Goal: Task Accomplishment & Management: Manage account settings

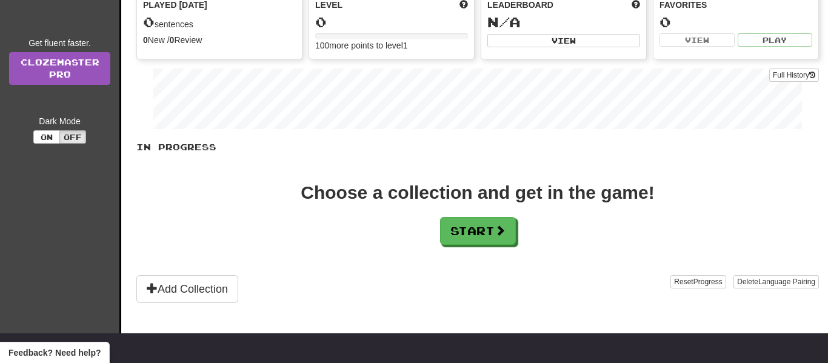
scroll to position [139, 0]
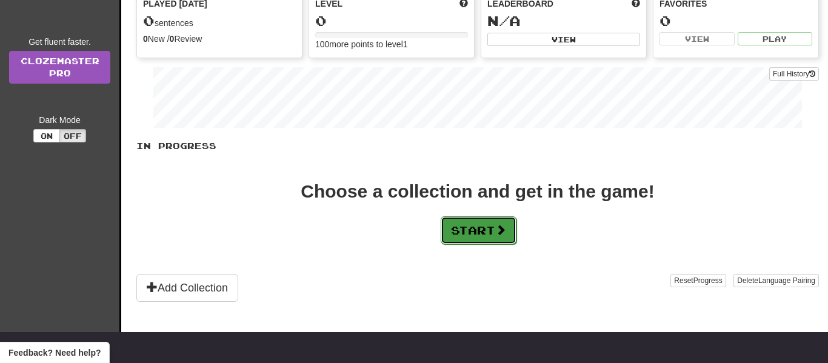
click at [481, 235] on button "Start" at bounding box center [479, 230] width 76 height 28
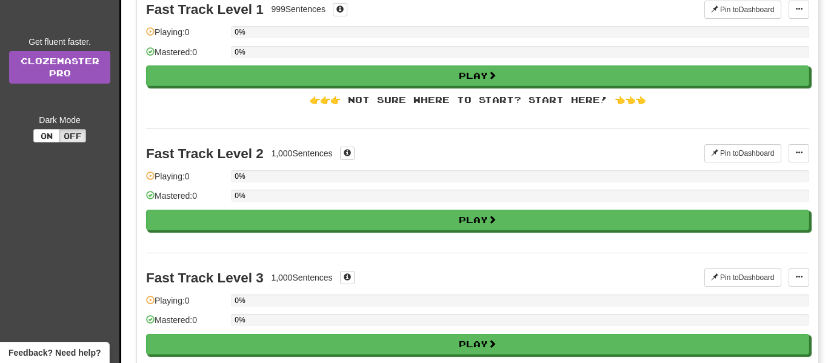
scroll to position [0, 0]
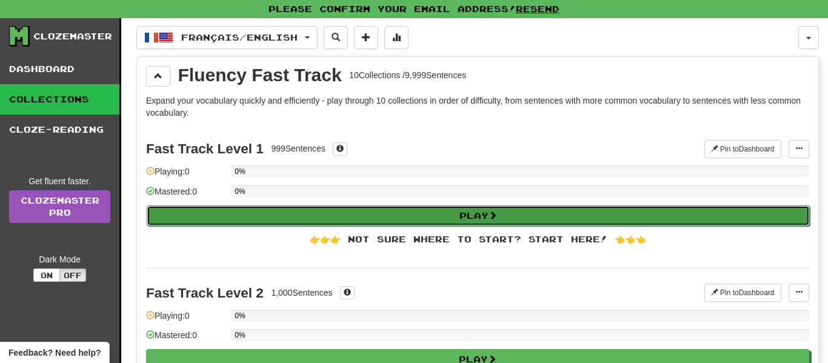
click at [457, 218] on button "Play" at bounding box center [478, 216] width 663 height 21
select select "**"
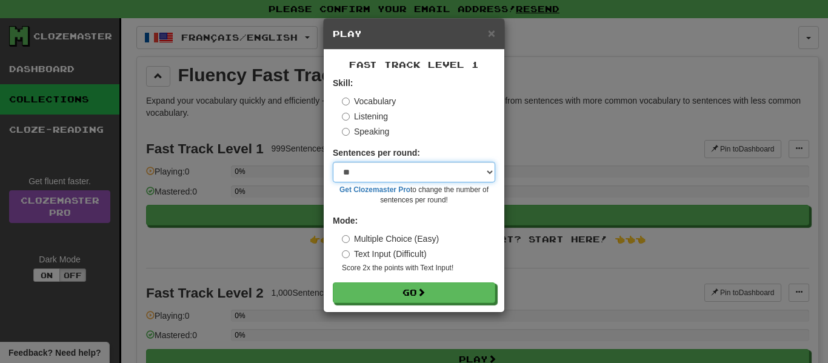
click at [379, 176] on select "* ** ** ** ** ** *** ********" at bounding box center [414, 172] width 162 height 21
click at [433, 104] on div "Vocabulary" at bounding box center [418, 101] width 153 height 12
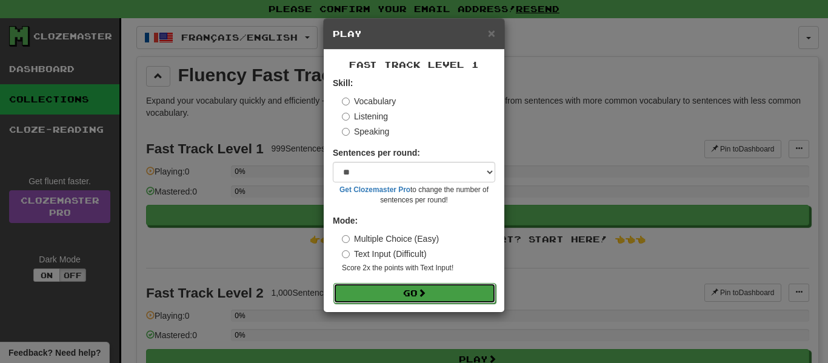
click at [413, 292] on button "Go" at bounding box center [414, 293] width 162 height 21
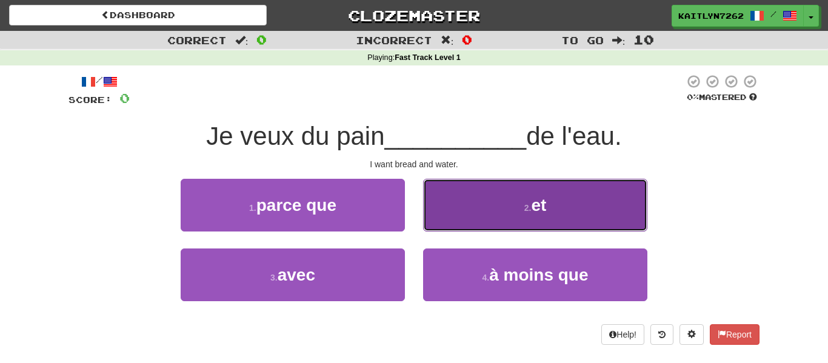
click at [546, 206] on span "et" at bounding box center [538, 205] width 15 height 19
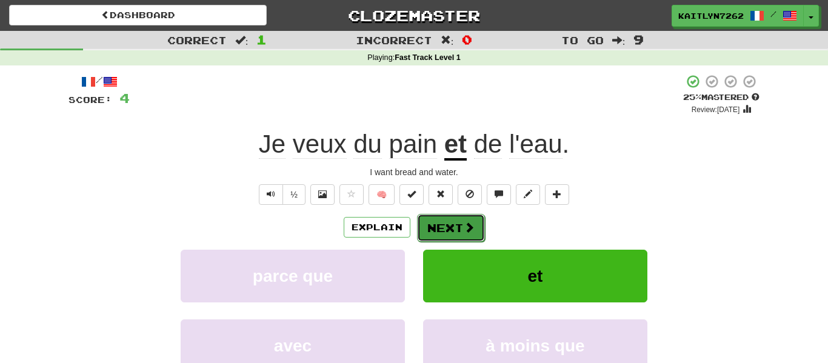
click at [453, 224] on button "Next" at bounding box center [451, 228] width 68 height 28
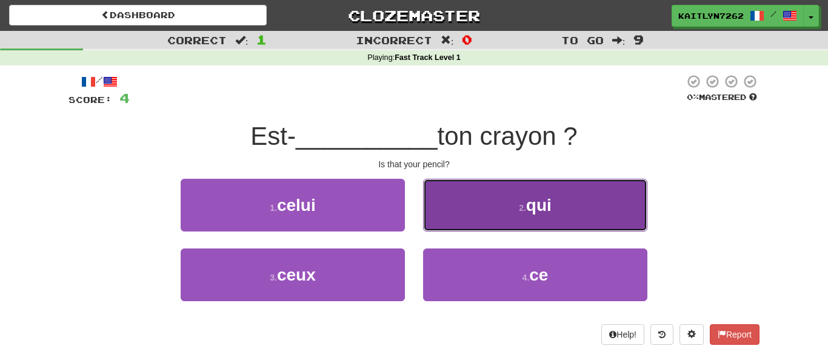
click at [553, 216] on button "2 . qui" at bounding box center [535, 205] width 224 height 53
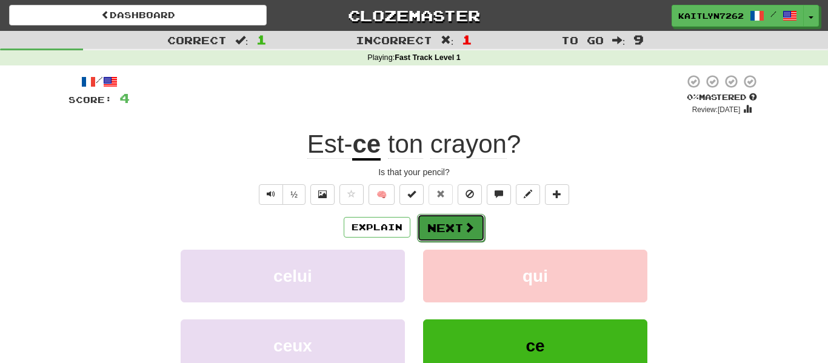
click at [456, 229] on button "Next" at bounding box center [451, 228] width 68 height 28
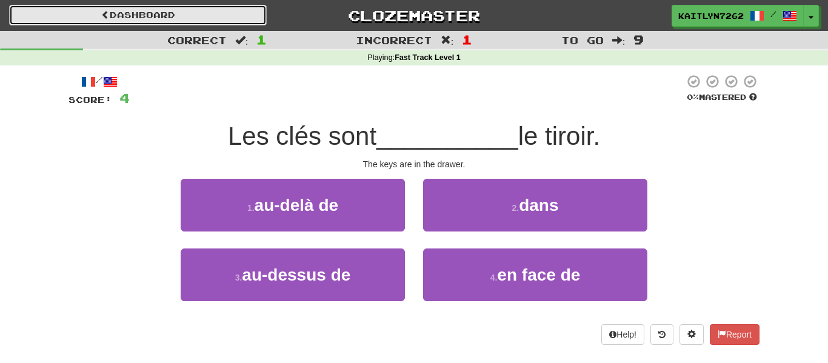
click at [115, 8] on link "Dashboard" at bounding box center [138, 15] width 258 height 21
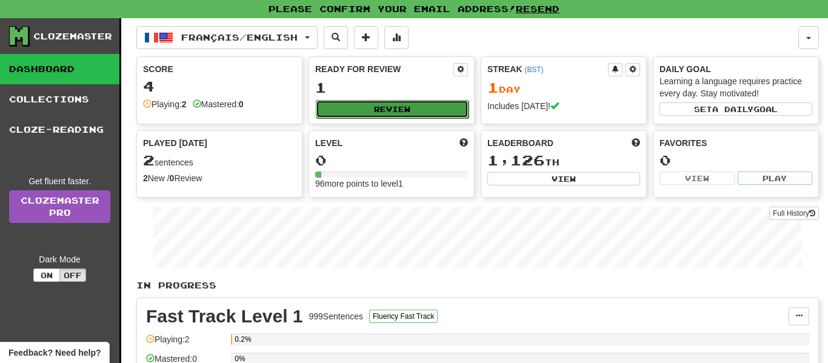
click at [356, 102] on button "Review" at bounding box center [392, 109] width 153 height 18
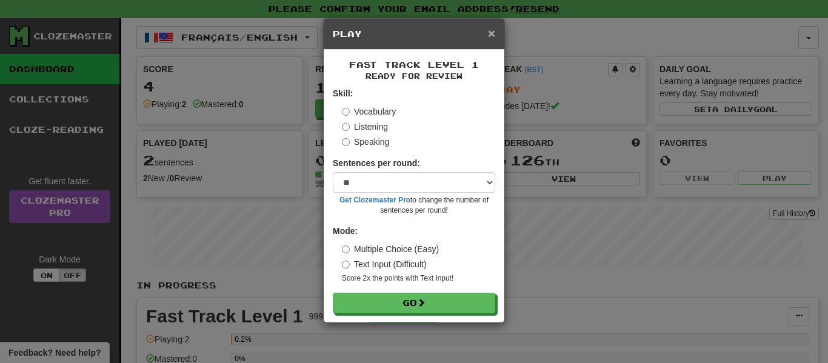
click at [492, 29] on span "×" at bounding box center [491, 33] width 7 height 14
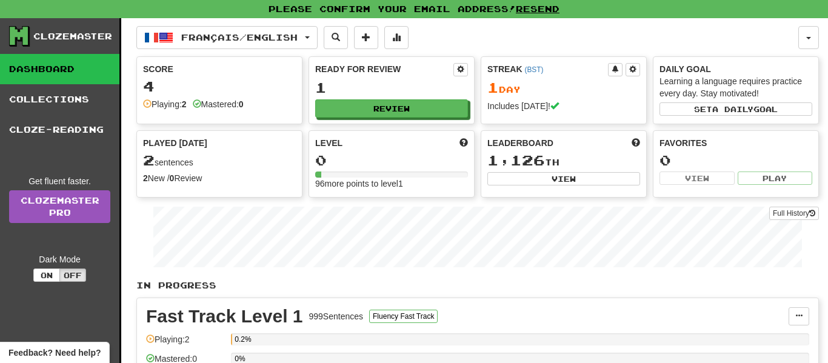
click at [193, 83] on div "4" at bounding box center [219, 86] width 153 height 15
click at [187, 105] on strong "2" at bounding box center [184, 104] width 5 height 10
click at [199, 105] on span at bounding box center [197, 103] width 8 height 8
click at [150, 71] on div "Score" at bounding box center [219, 69] width 153 height 12
click at [167, 138] on span "Played [DATE]" at bounding box center [175, 143] width 64 height 12
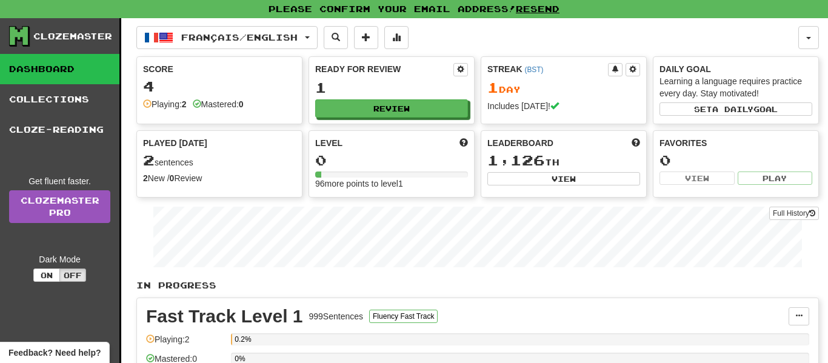
click at [149, 165] on span "2" at bounding box center [149, 160] width 12 height 17
click at [615, 69] on span at bounding box center [615, 68] width 7 height 7
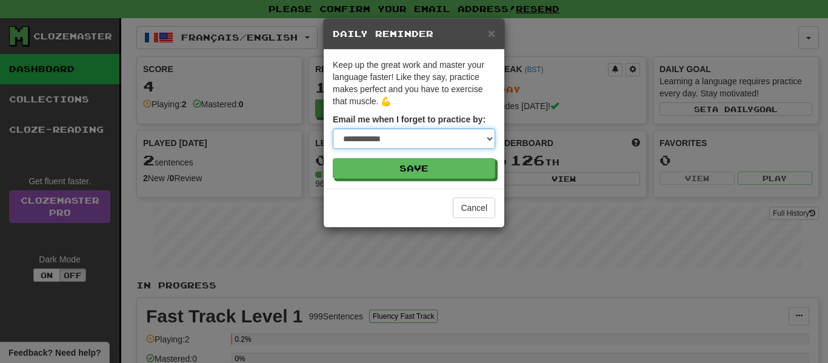
click at [464, 136] on select "**********" at bounding box center [414, 139] width 162 height 21
select select "****"
click at [333, 129] on select "**********" at bounding box center [414, 139] width 162 height 21
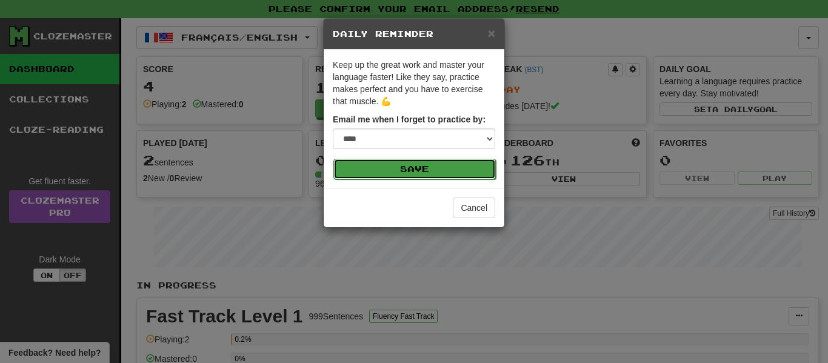
click at [412, 169] on button "Save" at bounding box center [414, 169] width 162 height 21
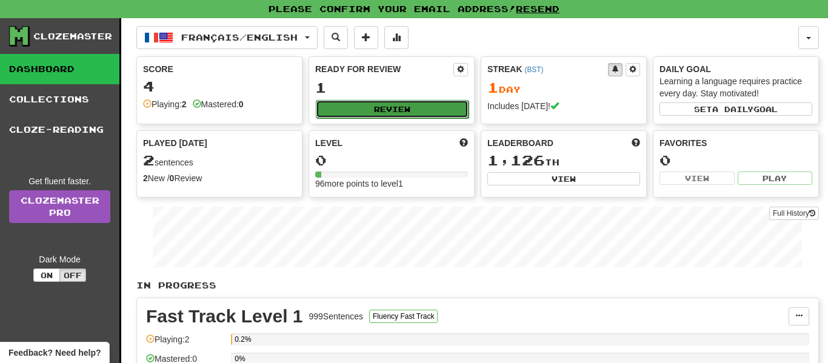
click at [398, 112] on button "Review" at bounding box center [392, 109] width 153 height 18
select select "**"
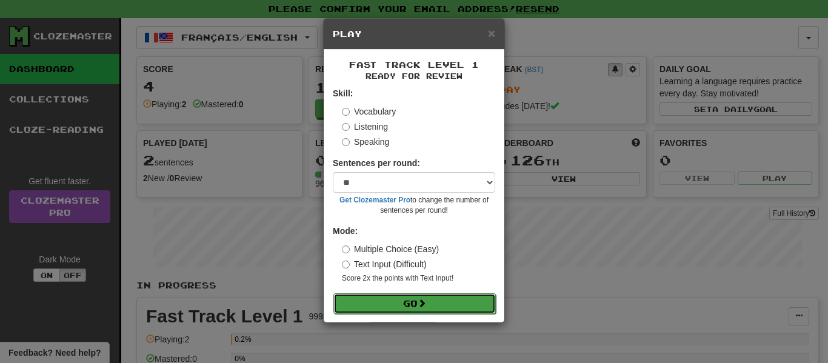
click at [412, 301] on button "Go" at bounding box center [414, 303] width 162 height 21
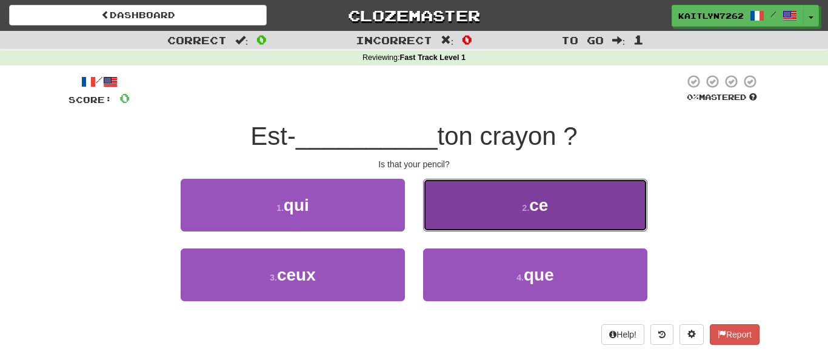
click at [472, 197] on button "2 . ce" at bounding box center [535, 205] width 224 height 53
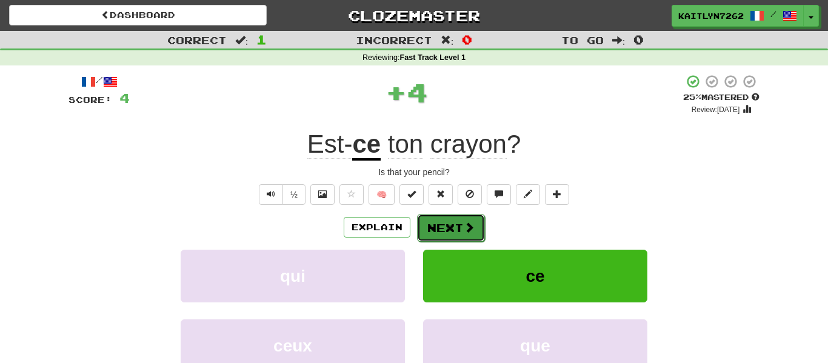
click at [435, 222] on button "Next" at bounding box center [451, 228] width 68 height 28
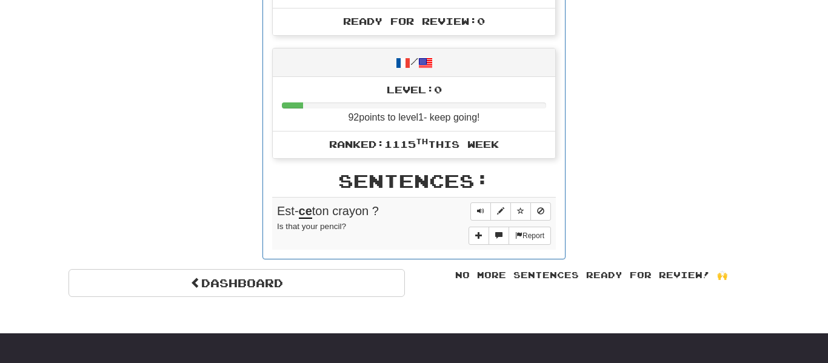
scroll to position [524, 0]
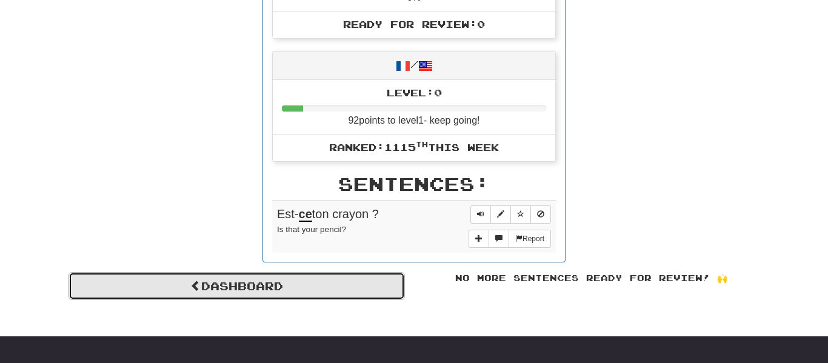
click at [305, 283] on link "Dashboard" at bounding box center [237, 286] width 336 height 28
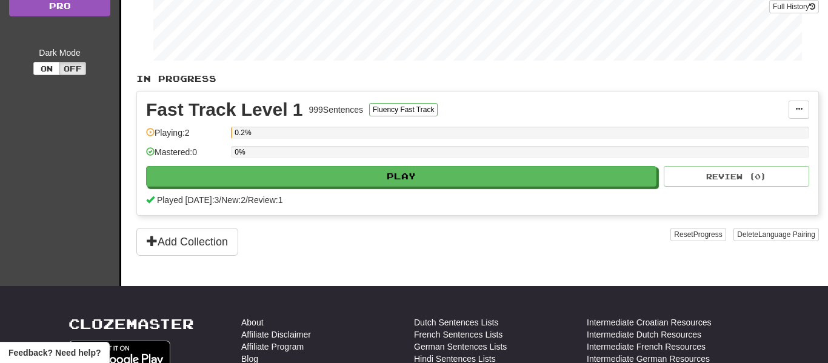
scroll to position [246, 0]
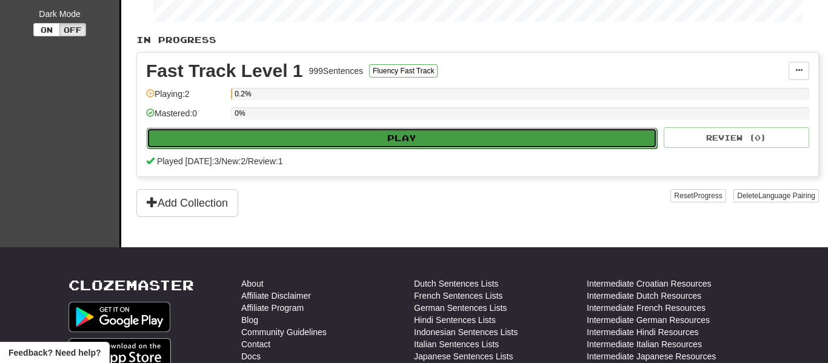
click at [343, 138] on button "Play" at bounding box center [402, 138] width 510 height 21
select select "**"
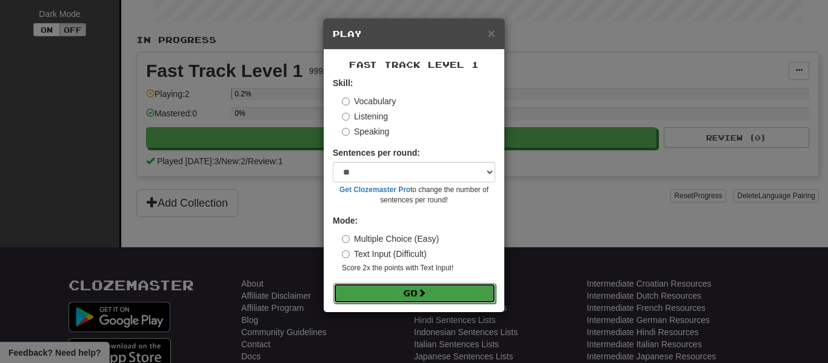
click at [425, 295] on span at bounding box center [422, 293] width 8 height 8
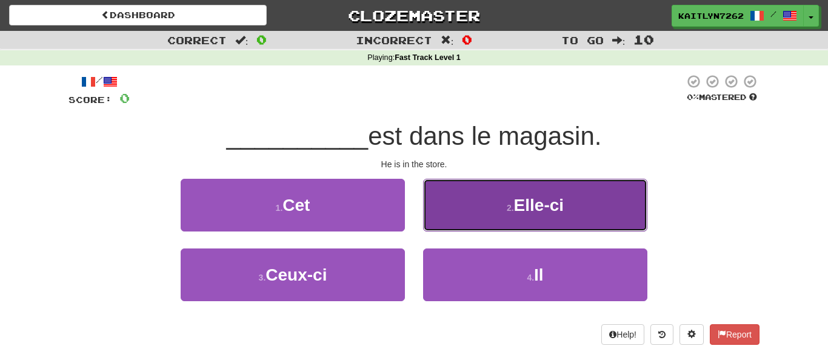
click at [490, 202] on button "2 . Elle-ci" at bounding box center [535, 205] width 224 height 53
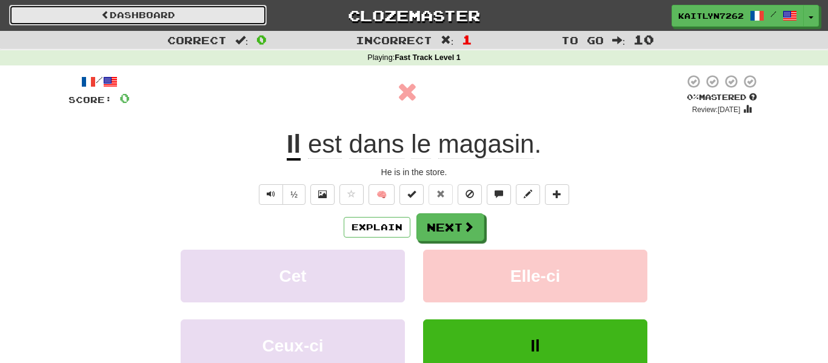
click at [144, 16] on link "Dashboard" at bounding box center [138, 15] width 258 height 21
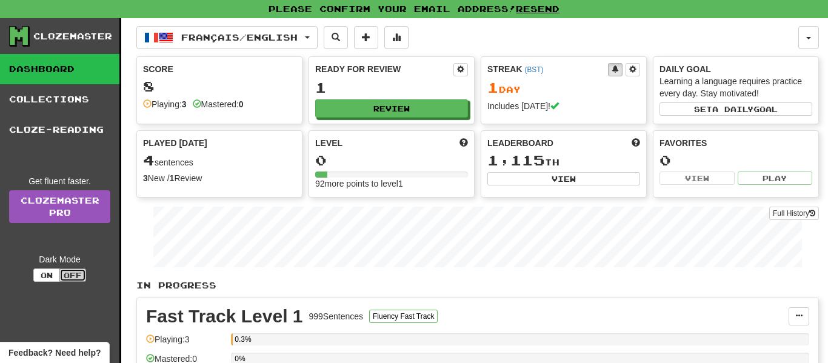
click at [78, 272] on button "Off" at bounding box center [72, 275] width 27 height 13
click at [71, 275] on button "Off" at bounding box center [72, 275] width 27 height 13
click at [49, 276] on button "On" at bounding box center [46, 275] width 27 height 13
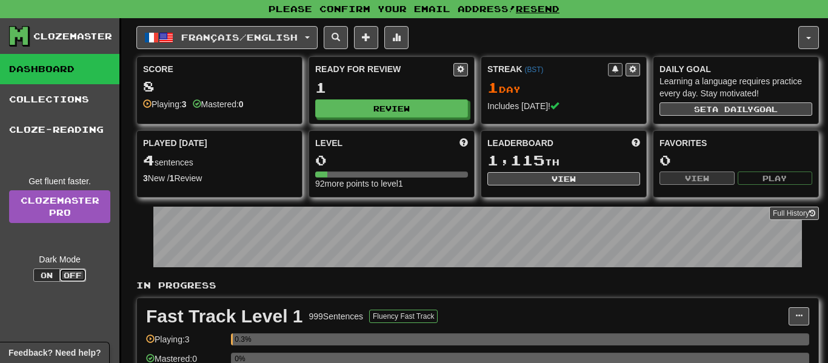
click at [64, 270] on button "Off" at bounding box center [72, 275] width 27 height 13
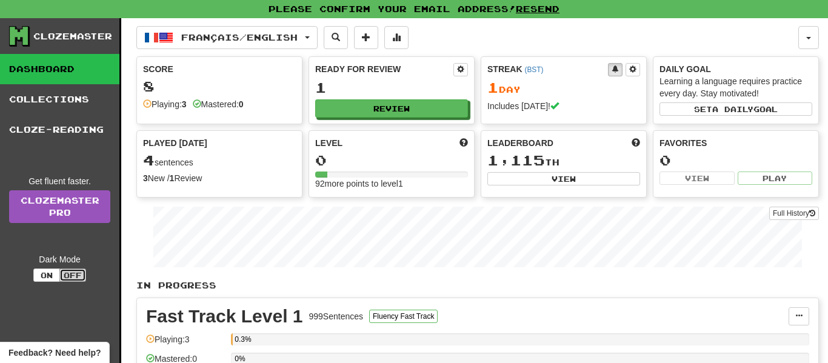
type button "light"
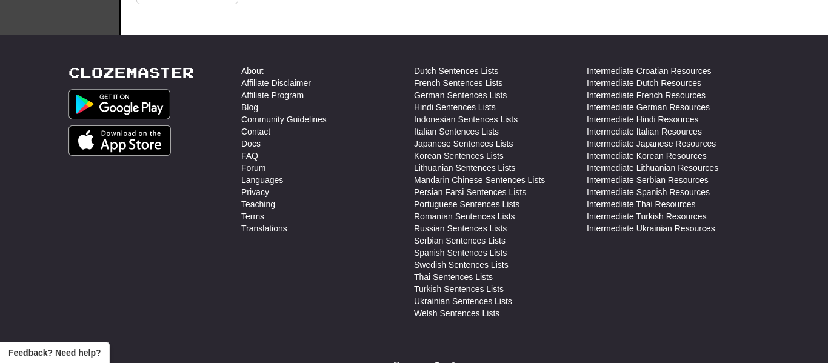
scroll to position [461, 0]
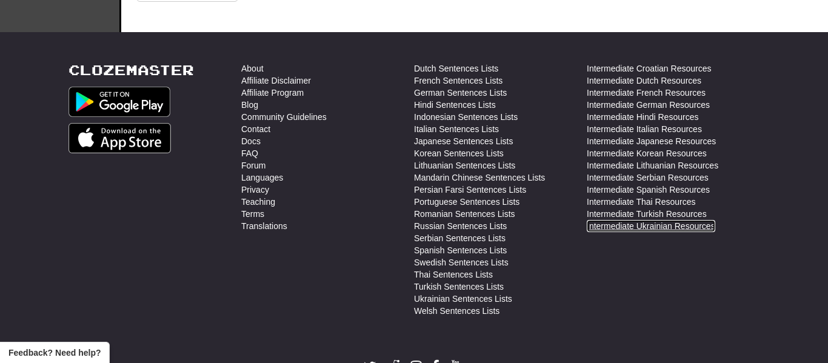
click at [636, 229] on link "Intermediate Ukrainian Resources" at bounding box center [651, 226] width 129 height 12
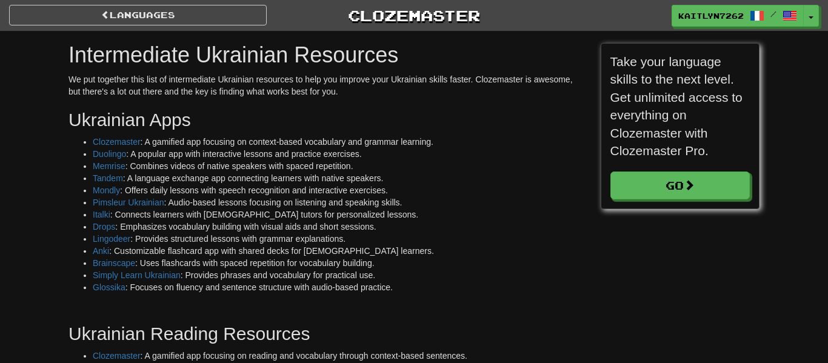
scroll to position [1426, 709]
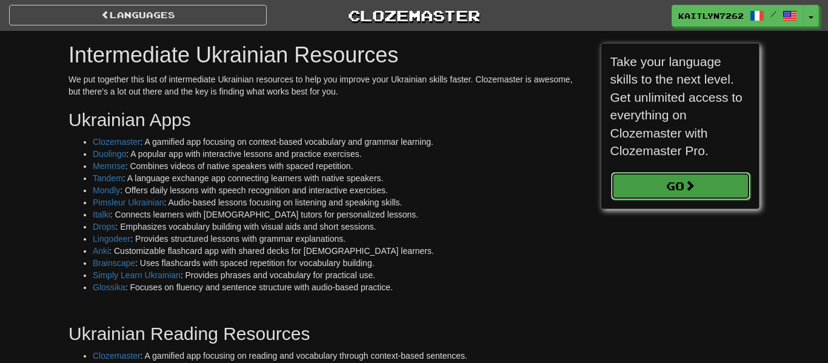
click at [666, 198] on link "Go" at bounding box center [681, 186] width 140 height 28
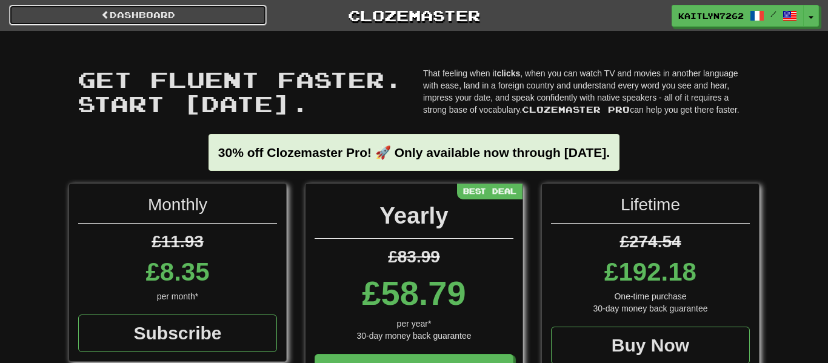
click at [189, 15] on link "Dashboard" at bounding box center [138, 15] width 258 height 21
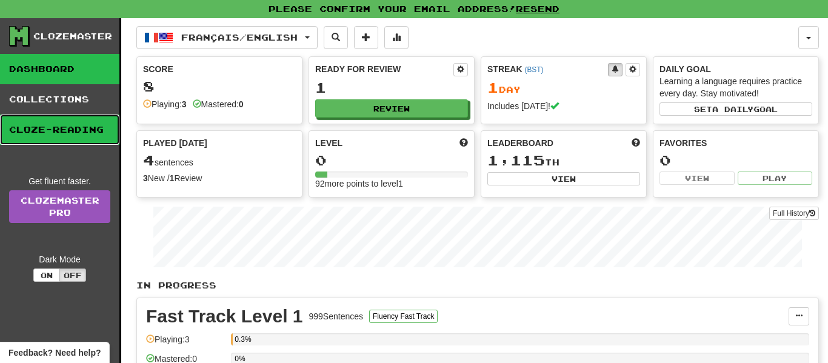
click at [65, 115] on link "Cloze-Reading" at bounding box center [59, 130] width 119 height 30
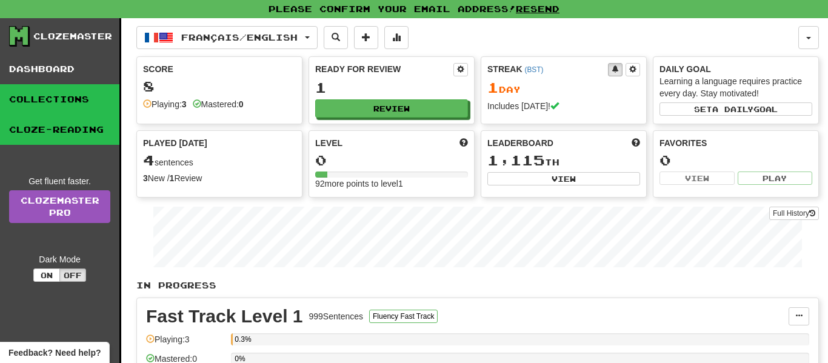
click at [66, 98] on link "Collections" at bounding box center [59, 99] width 119 height 30
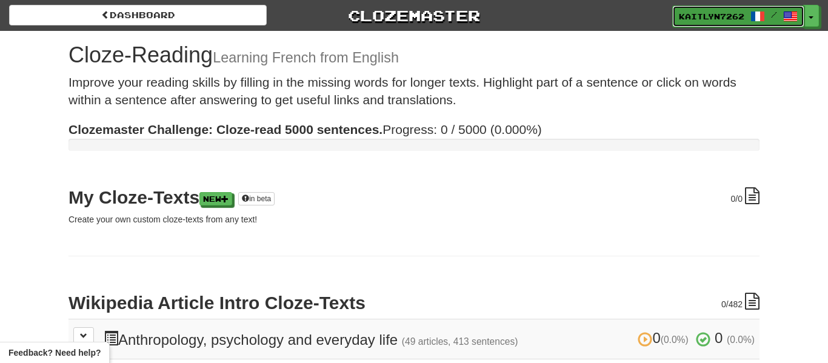
click at [783, 17] on span at bounding box center [790, 16] width 15 height 15
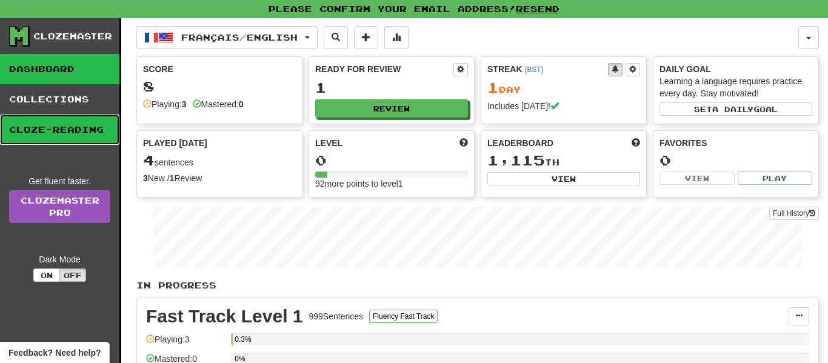
click at [25, 115] on link "Cloze-Reading" at bounding box center [59, 130] width 119 height 30
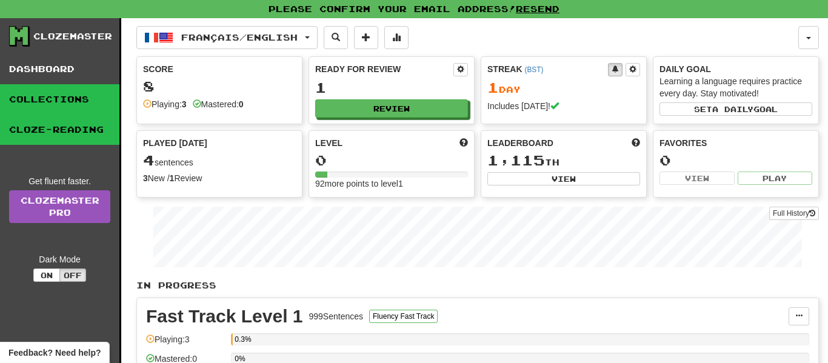
click at [27, 87] on link "Collections" at bounding box center [59, 99] width 119 height 30
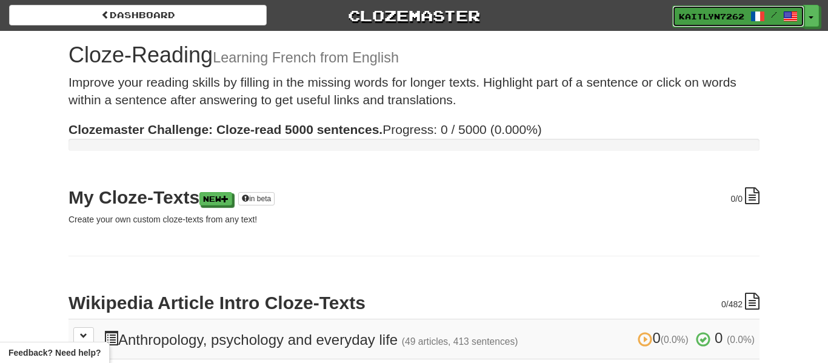
click at [694, 14] on span "Kaitlyn7262" at bounding box center [711, 16] width 65 height 11
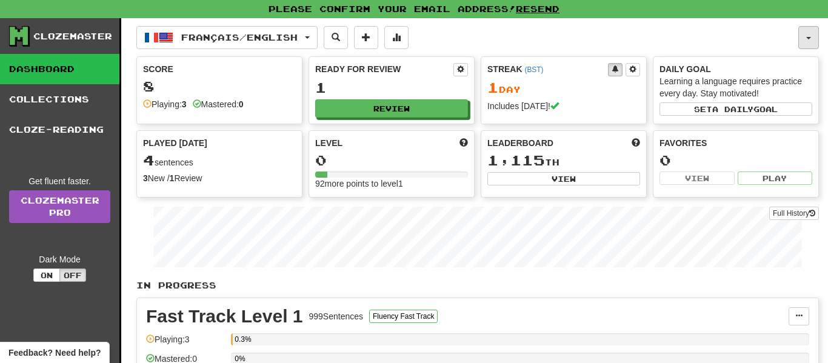
click at [800, 34] on button "button" at bounding box center [808, 37] width 21 height 23
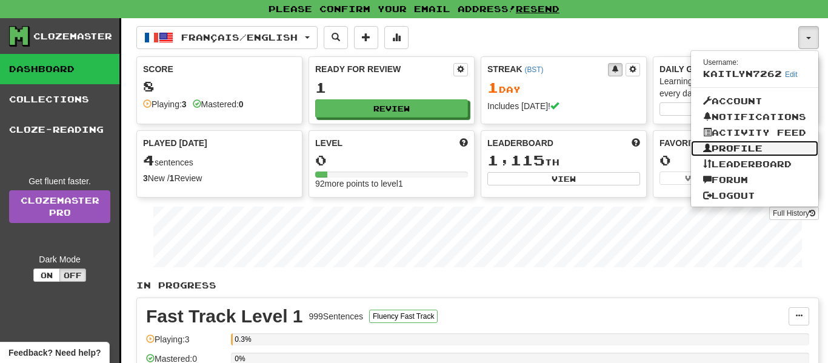
click at [738, 148] on link "Profile" at bounding box center [754, 149] width 127 height 16
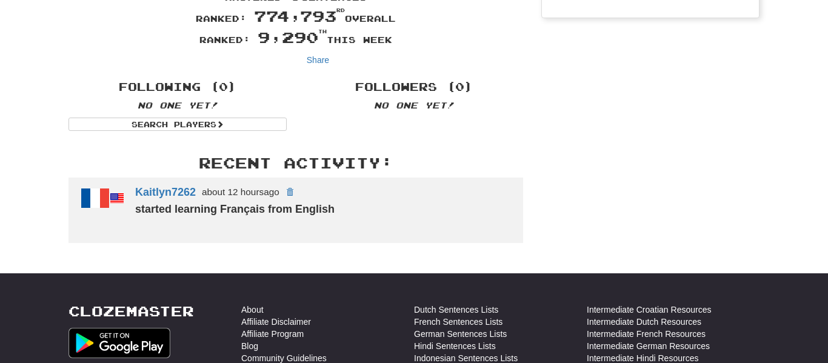
scroll to position [233, 0]
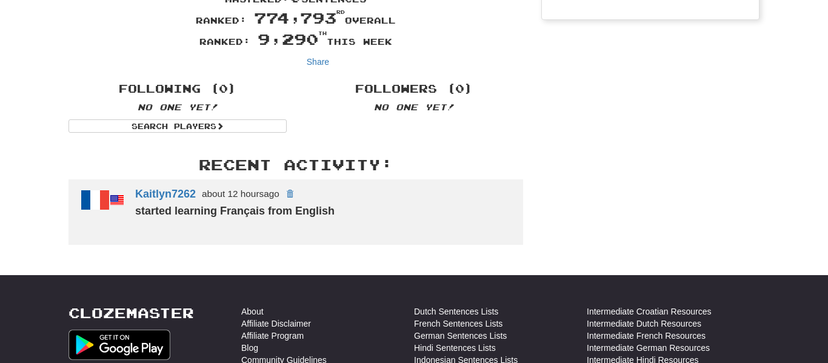
drag, startPoint x: 0, startPoint y: 0, endPoint x: 826, endPoint y: 132, distance: 836.2
click at [826, 132] on html "Dashboard Clozemaster Kaitlyn7262 / Toggle Dropdown Dashboard Leaderboard Activ…" at bounding box center [414, 221] width 828 height 908
click at [286, 192] on span at bounding box center [289, 193] width 7 height 7
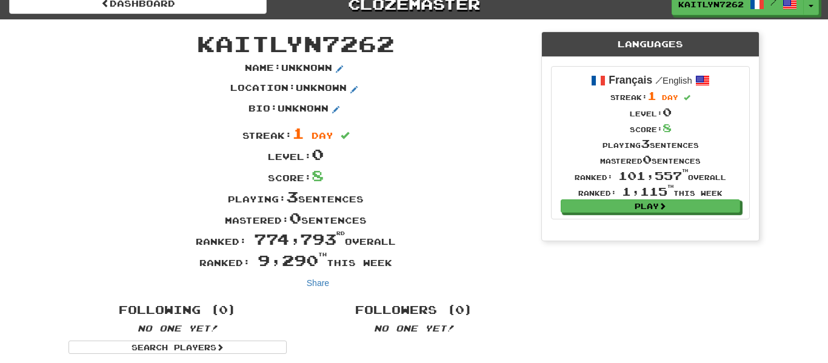
scroll to position [0, 0]
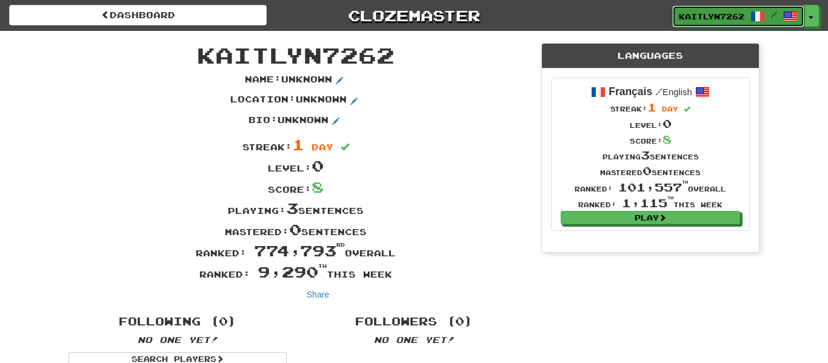
click at [729, 12] on span "Kaitlyn7262" at bounding box center [711, 16] width 65 height 11
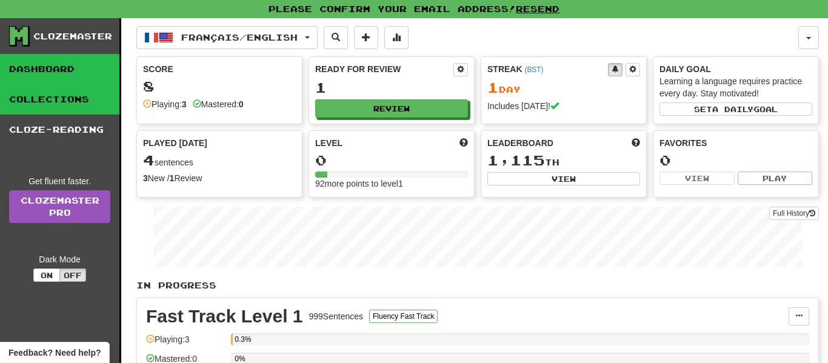
click at [78, 112] on link "Collections" at bounding box center [59, 99] width 119 height 30
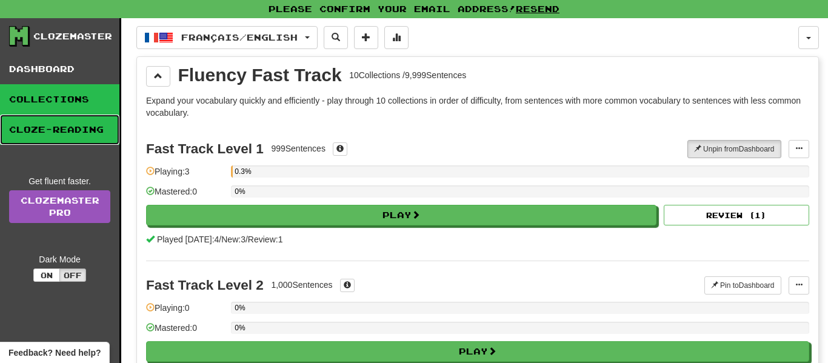
click at [82, 136] on link "Cloze-Reading" at bounding box center [59, 130] width 119 height 30
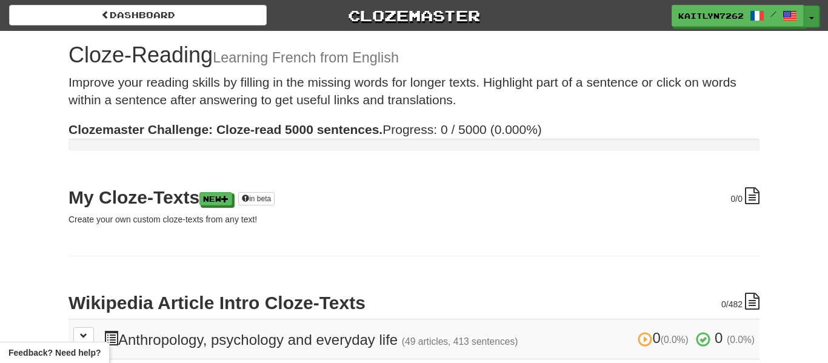
click at [818, 18] on button "Toggle Dropdown" at bounding box center [812, 16] width 16 height 22
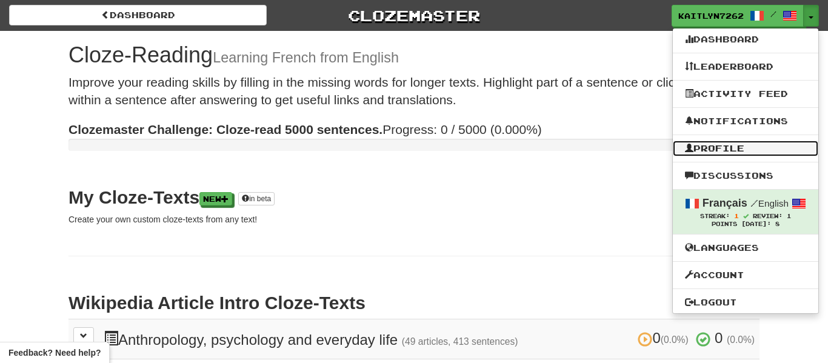
click at [733, 151] on link "Profile" at bounding box center [745, 149] width 145 height 16
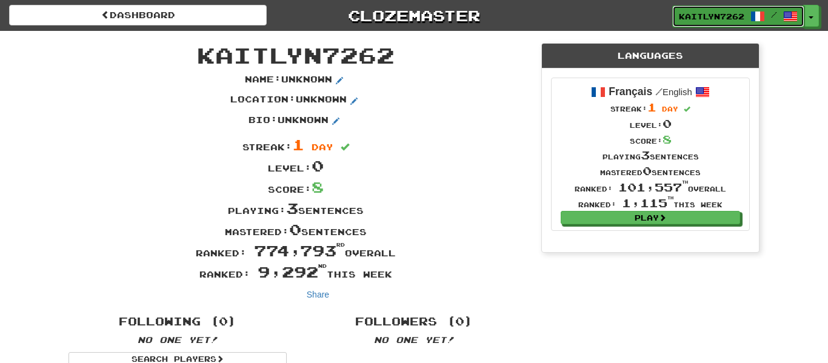
click at [720, 14] on span "Kaitlyn7262" at bounding box center [711, 16] width 65 height 11
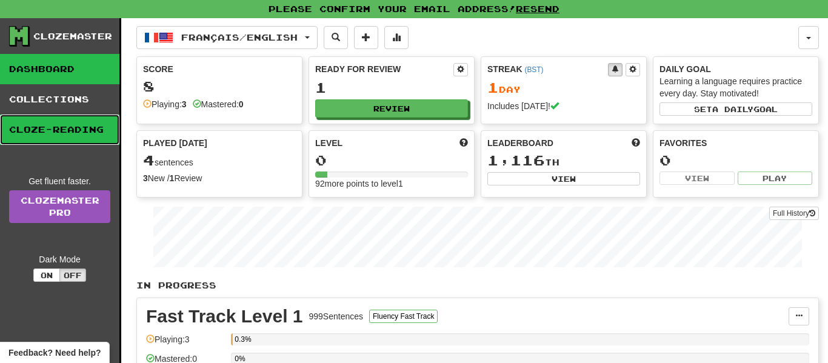
click at [71, 135] on link "Cloze-Reading" at bounding box center [59, 130] width 119 height 30
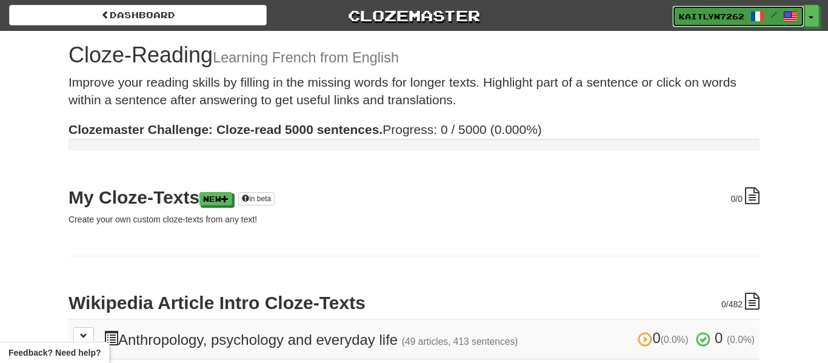
click at [701, 15] on span "Kaitlyn7262" at bounding box center [711, 16] width 65 height 11
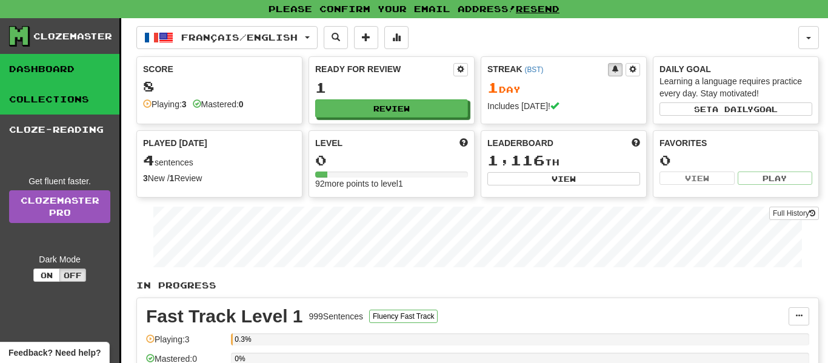
click at [45, 93] on link "Collections" at bounding box center [59, 99] width 119 height 30
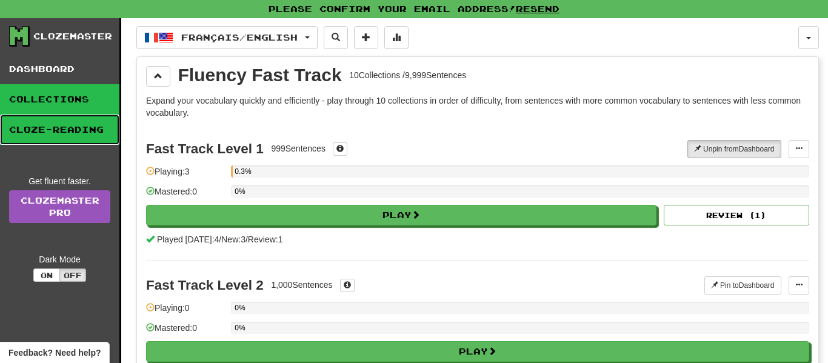
click at [55, 122] on link "Cloze-Reading" at bounding box center [59, 130] width 119 height 30
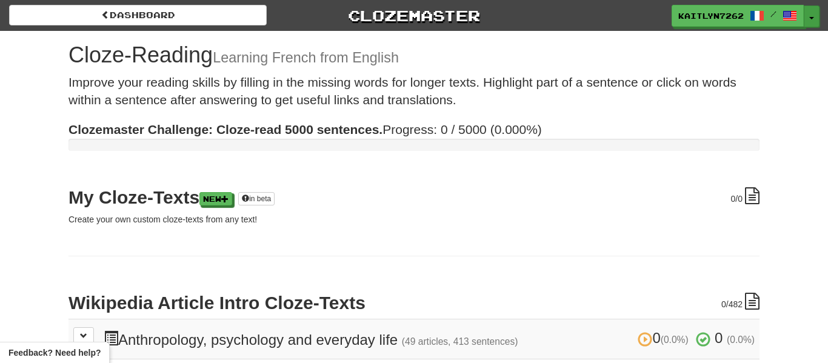
click at [812, 15] on button "Toggle Dropdown" at bounding box center [812, 16] width 16 height 22
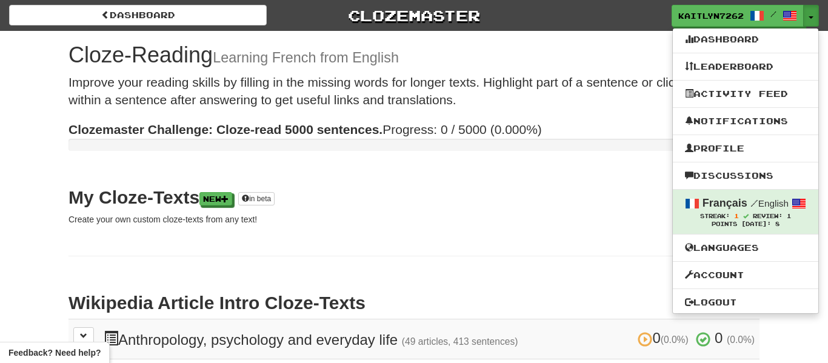
click at [731, 285] on ul "Dashboard Leaderboard Activity Feed Notifications Profile Discussions Français …" at bounding box center [745, 171] width 147 height 286
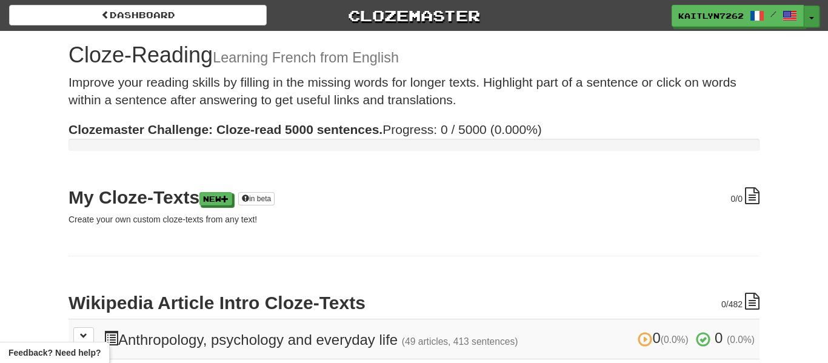
click at [804, 5] on div "Kaitlyn7262 / Toggle Dropdown Dashboard Leaderboard Activity Feed Notifications…" at bounding box center [745, 16] width 147 height 22
click at [808, 13] on button "Toggle Dropdown" at bounding box center [812, 16] width 16 height 22
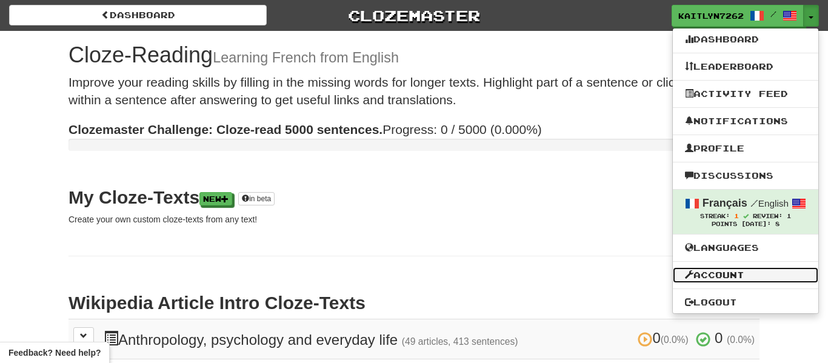
click at [724, 273] on link "Account" at bounding box center [745, 275] width 145 height 16
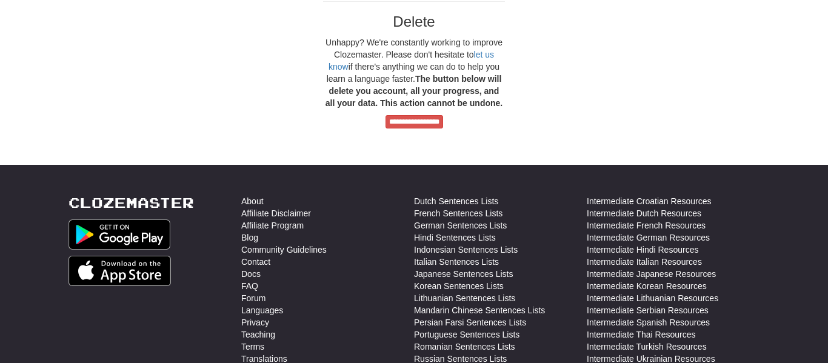
scroll to position [1237, 0]
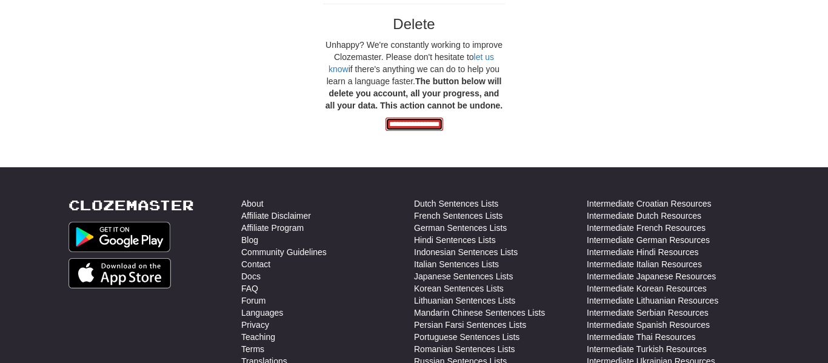
click at [410, 131] on input "**********" at bounding box center [415, 124] width 58 height 13
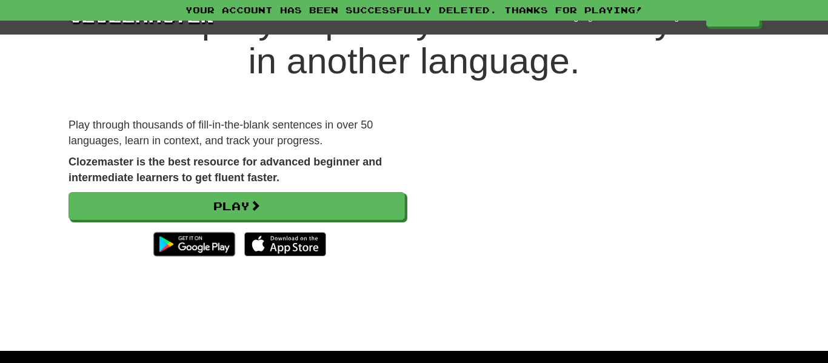
scroll to position [73, 0]
